Goal: Check status: Check status

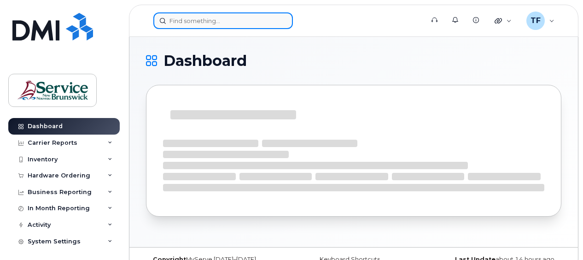
click at [190, 23] on input at bounding box center [223, 20] width 140 height 17
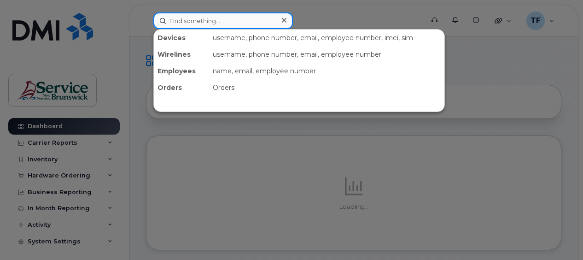
paste input "5068565589"
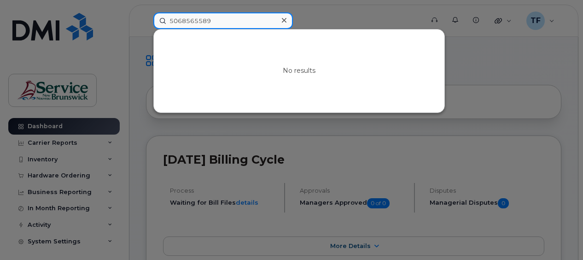
type input "5068565589"
click at [194, 23] on input "5068565589" at bounding box center [223, 20] width 140 height 17
paste input "5068629053"
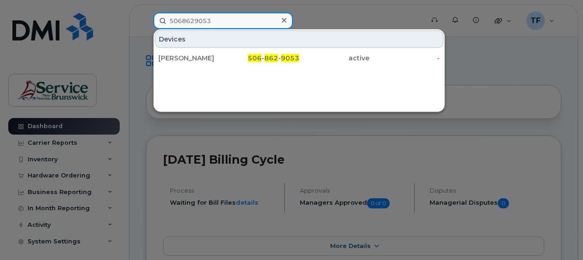
type input "5068629053"
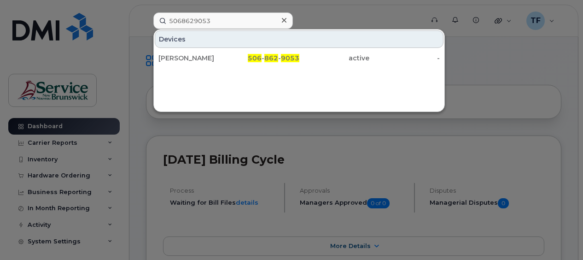
click at [500, 75] on div at bounding box center [291, 130] width 583 height 260
